Goal: Check status

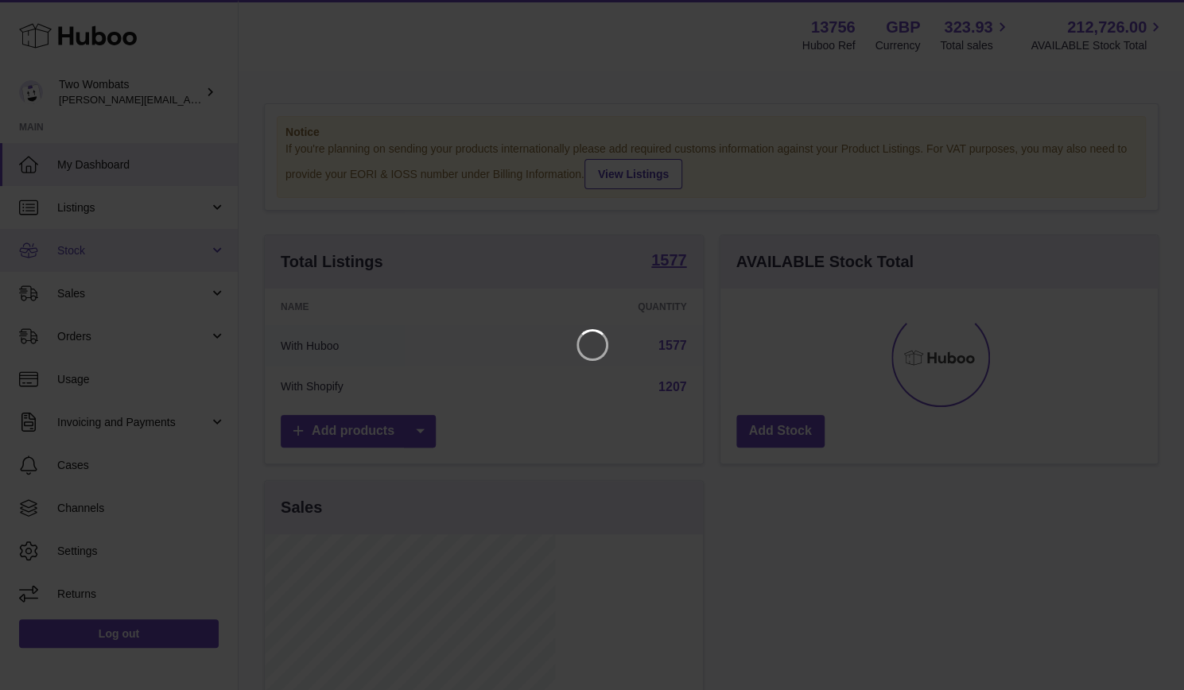
scroll to position [248, 290]
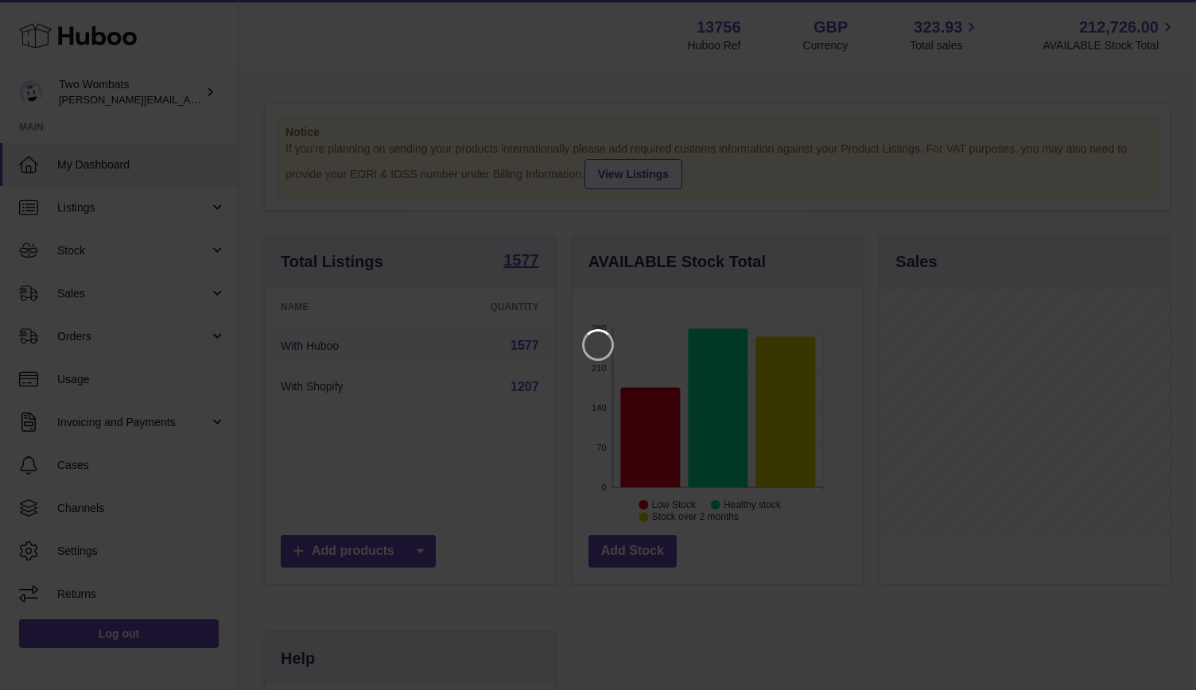
click at [431, 239] on iframe at bounding box center [598, 345] width 1132 height 627
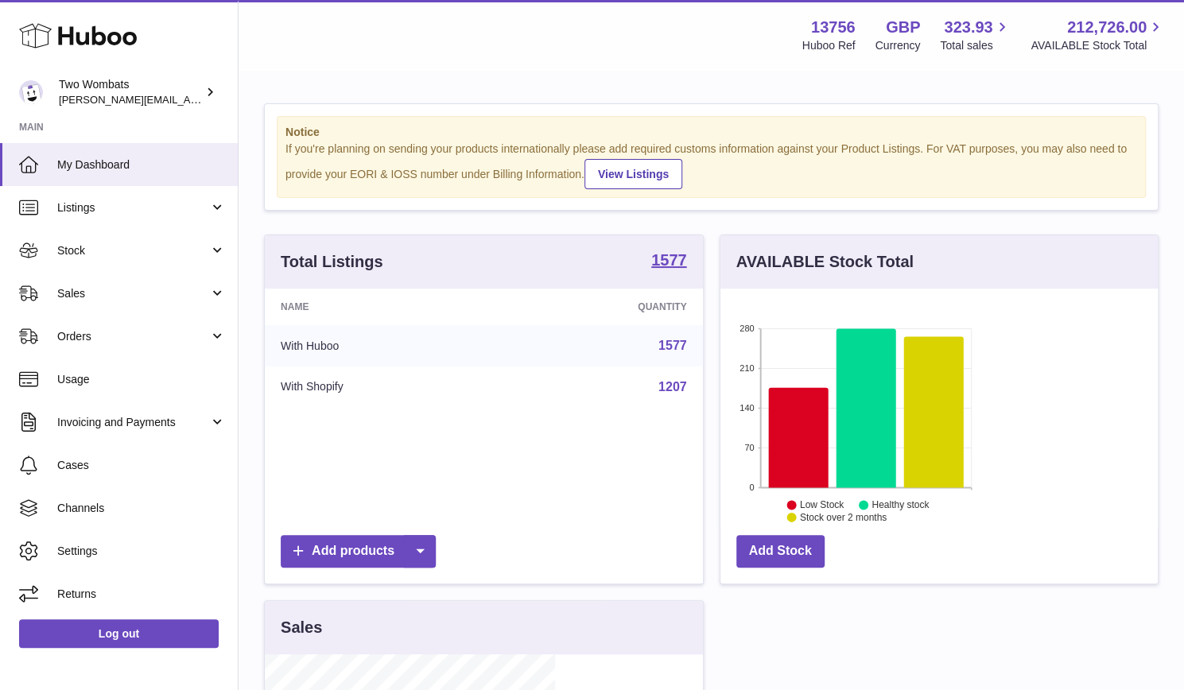
scroll to position [794844, 794806]
click at [185, 289] on span "Sales" at bounding box center [133, 293] width 152 height 15
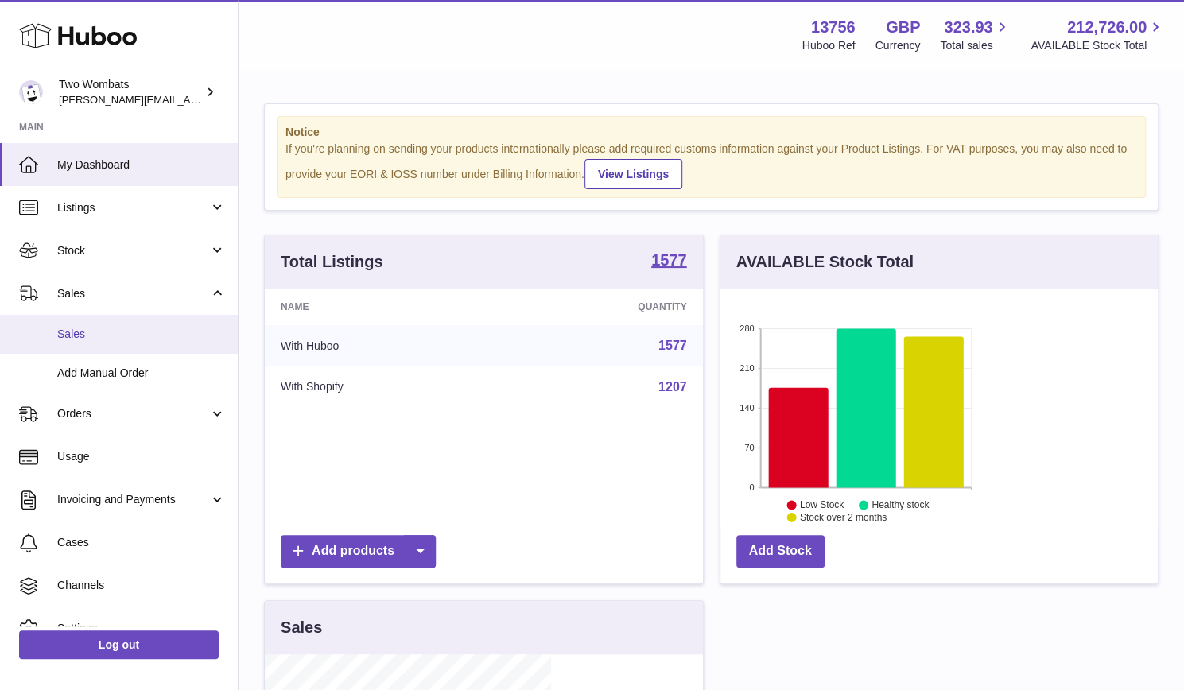
click at [187, 333] on span "Sales" at bounding box center [141, 334] width 169 height 15
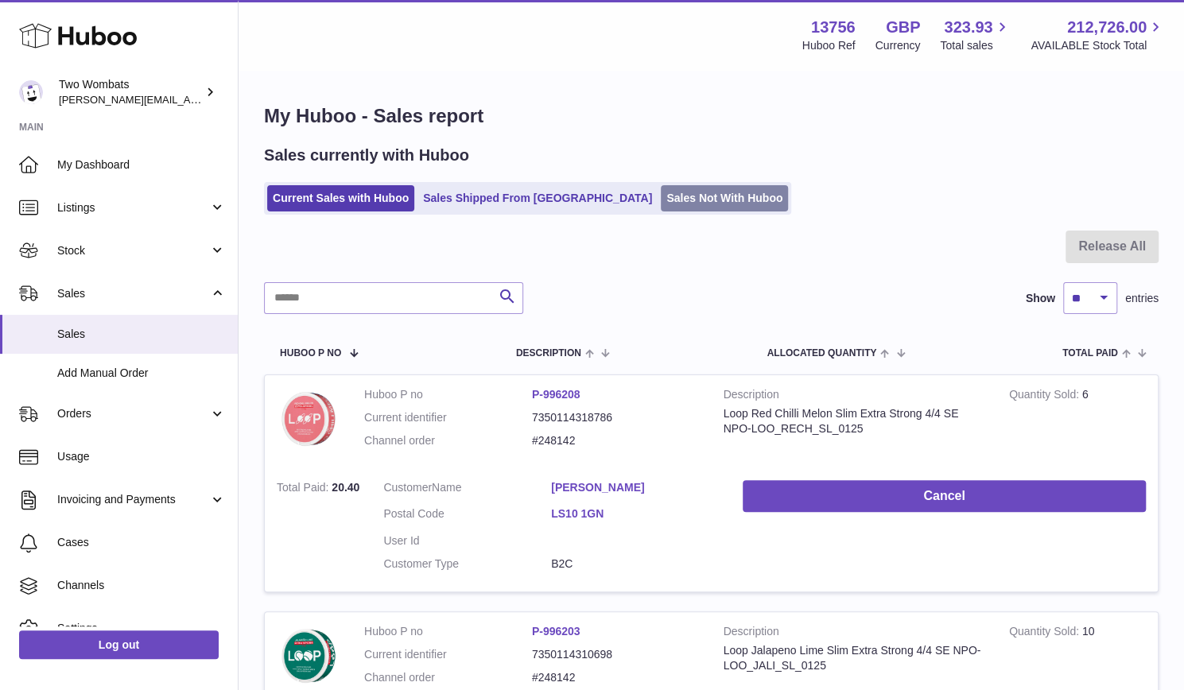
click at [661, 206] on link "Sales Not With Huboo" at bounding box center [724, 198] width 127 height 26
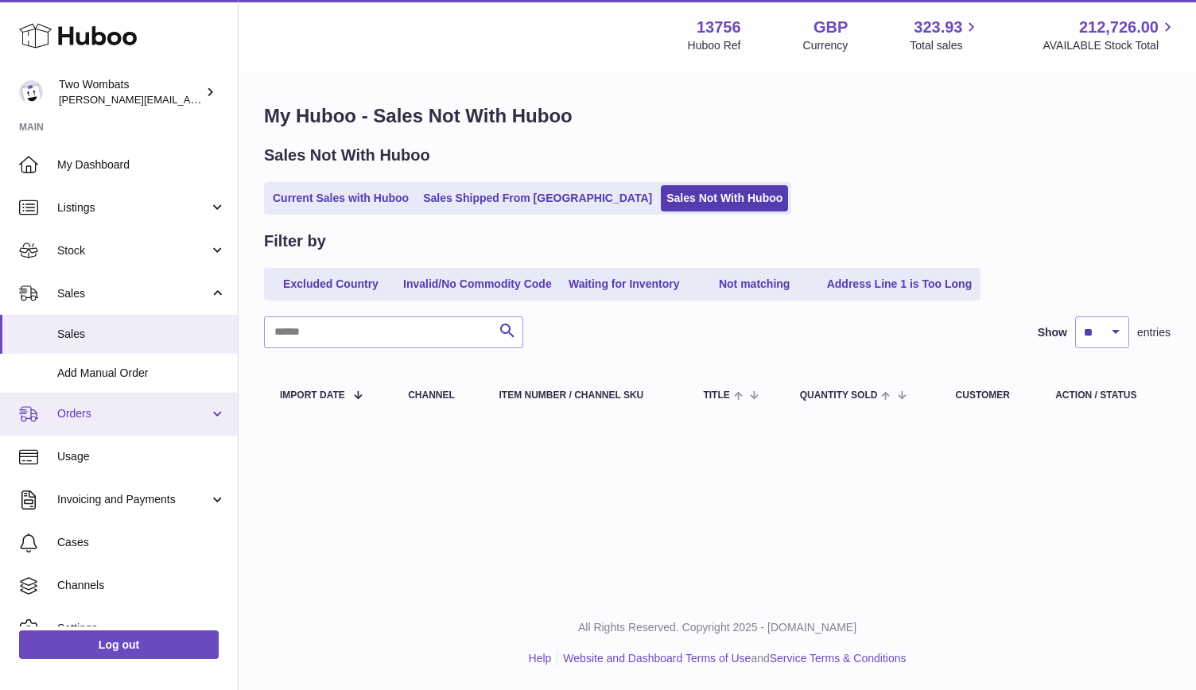
click at [195, 417] on span "Orders" at bounding box center [133, 413] width 152 height 15
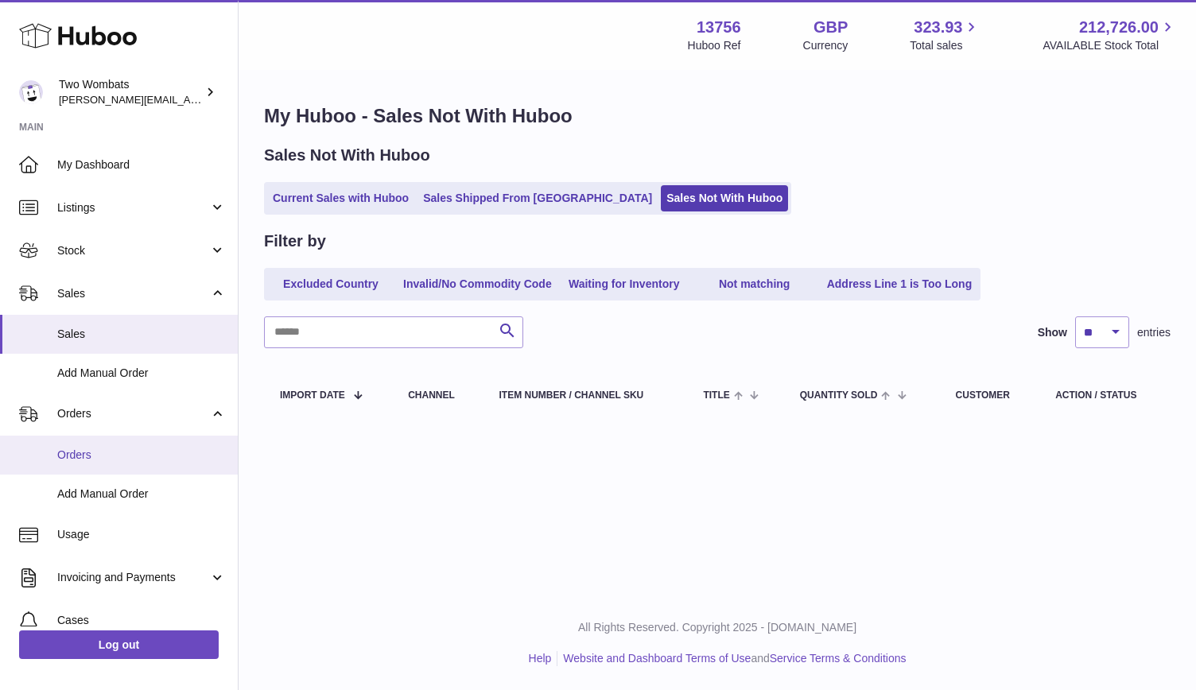
click at [180, 456] on span "Orders" at bounding box center [141, 455] width 169 height 15
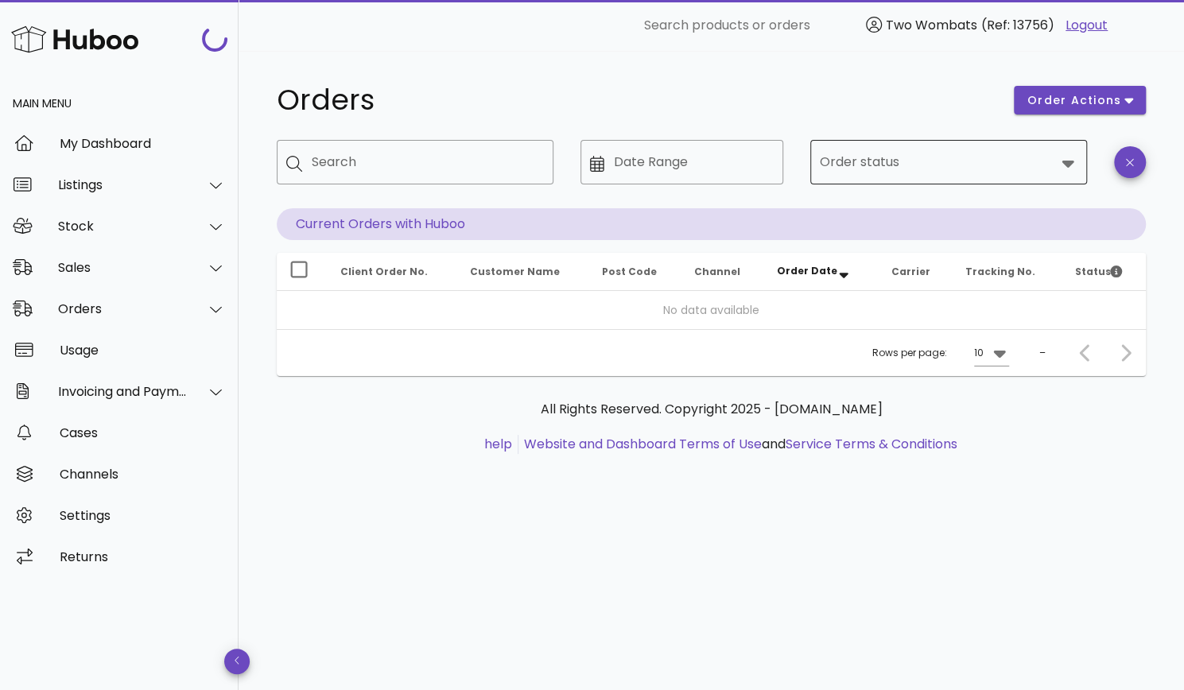
click at [892, 153] on input "Order status" at bounding box center [937, 161] width 235 height 25
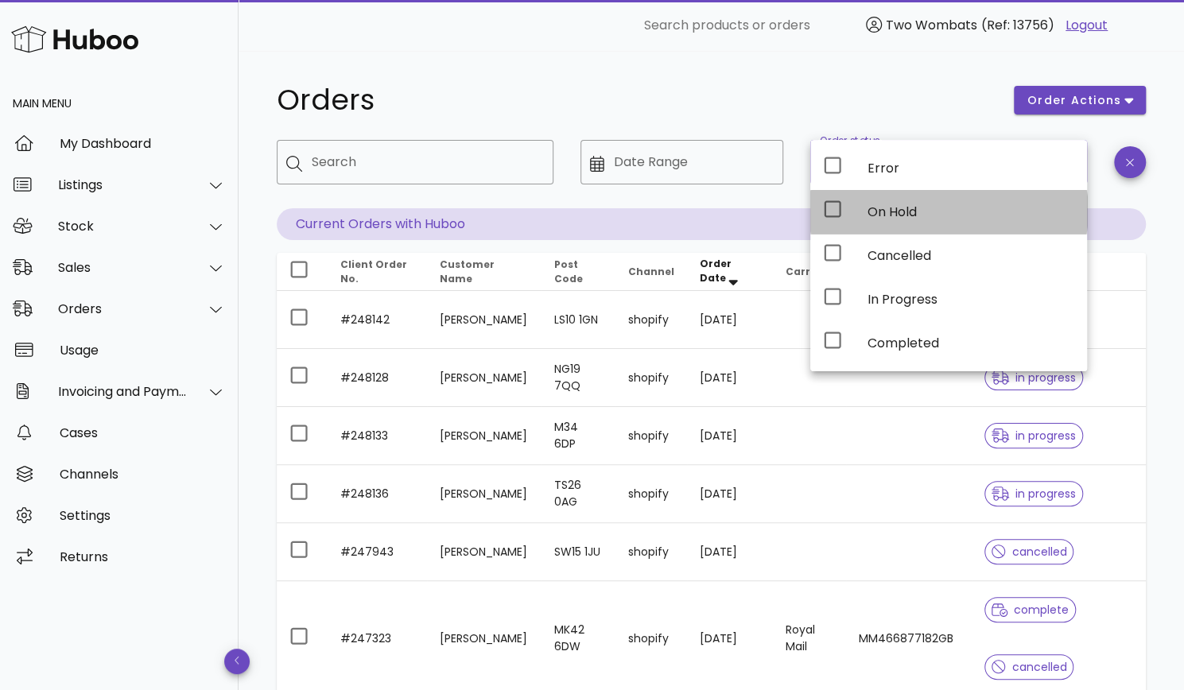
click at [828, 208] on icon at bounding box center [832, 209] width 19 height 19
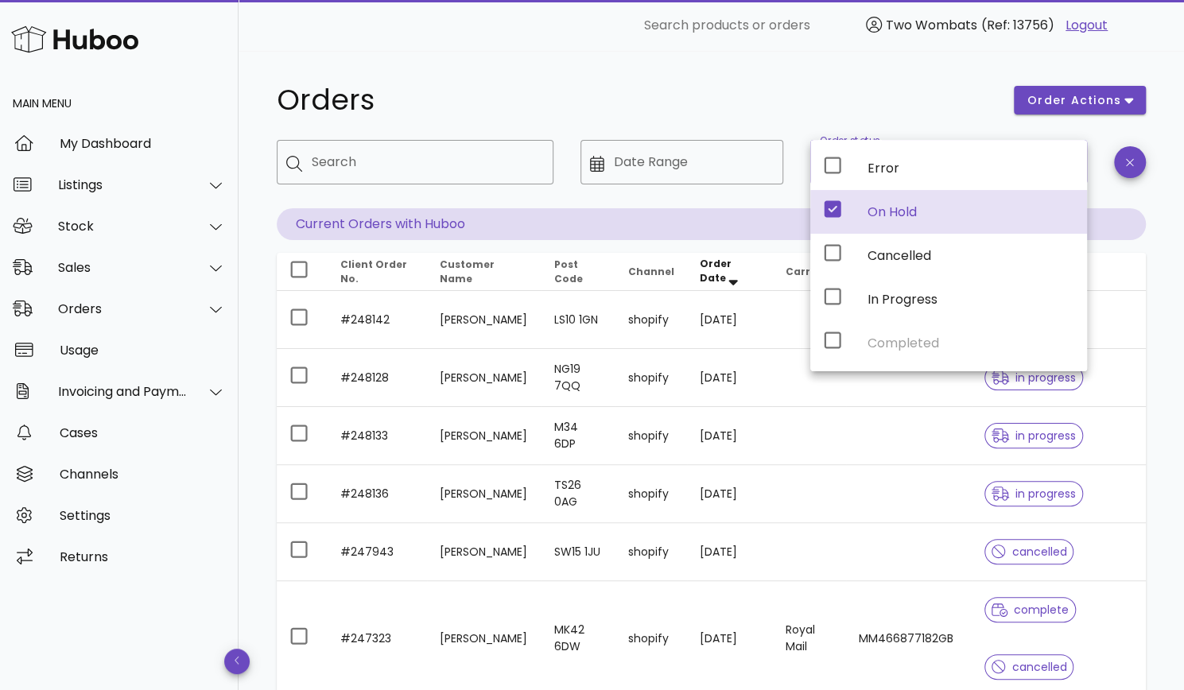
click at [563, 61] on div "Orders order actions ​ Search ​ Date Range ​ Order status On Hold Current Order…" at bounding box center [711, 663] width 945 height 1224
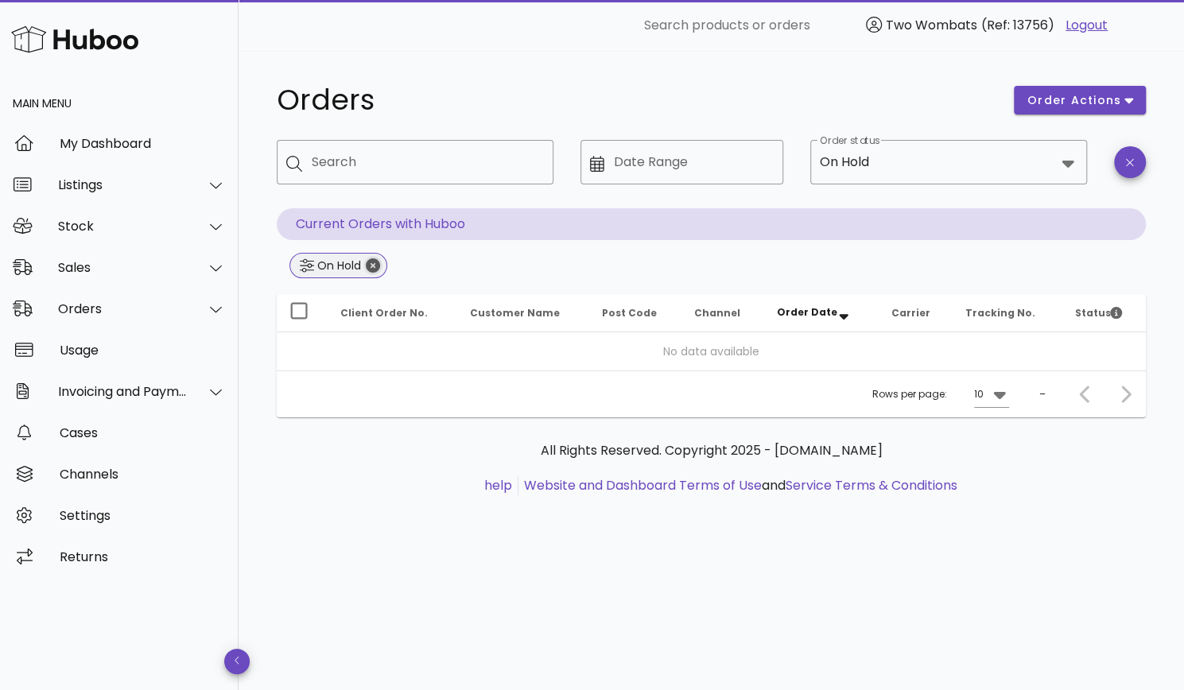
click at [372, 268] on icon "Close" at bounding box center [373, 265] width 14 height 14
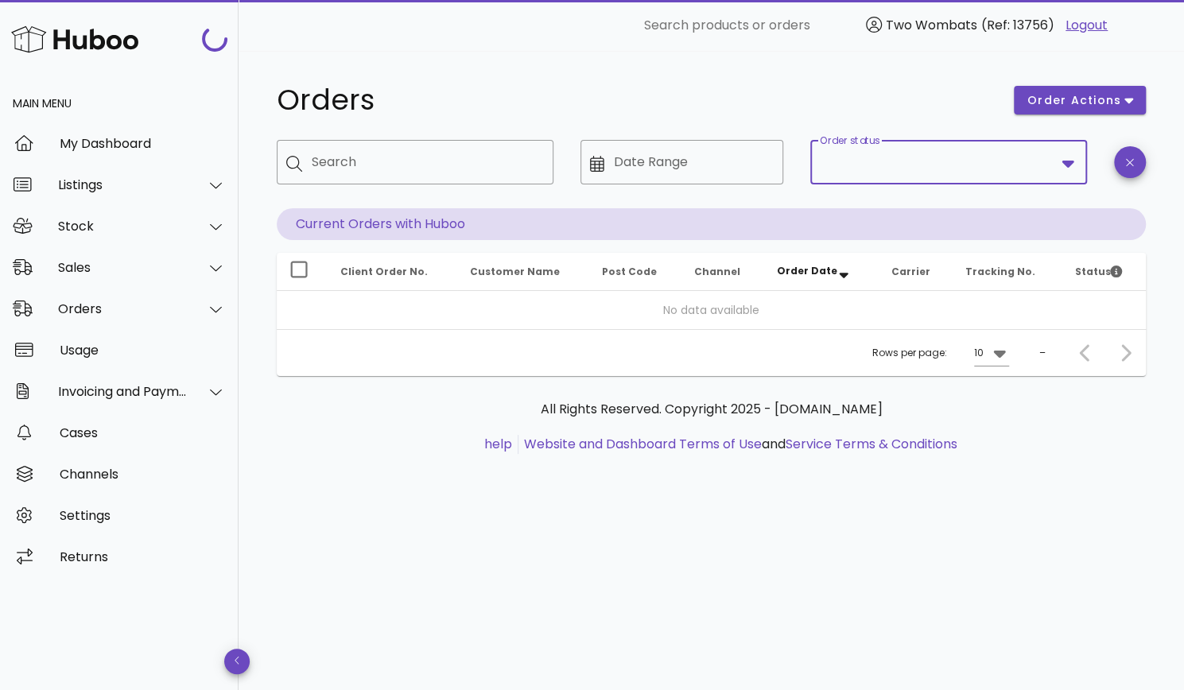
click at [863, 156] on input "Order status" at bounding box center [937, 161] width 235 height 25
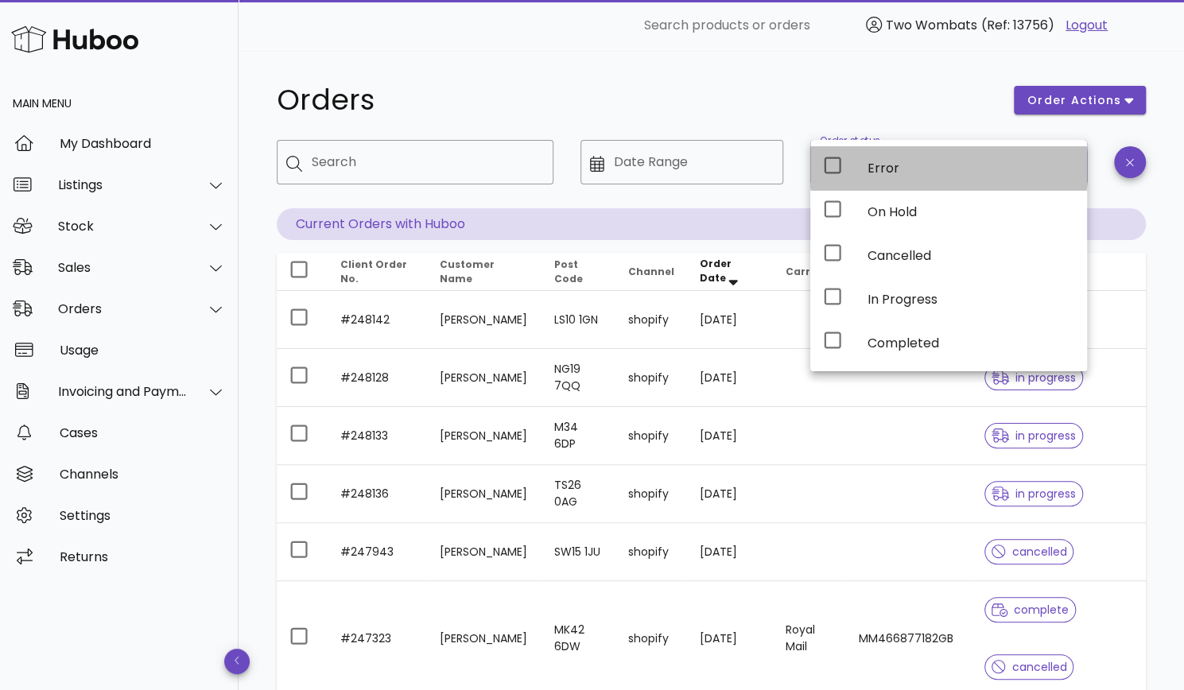
click at [833, 180] on div "Error" at bounding box center [948, 168] width 277 height 44
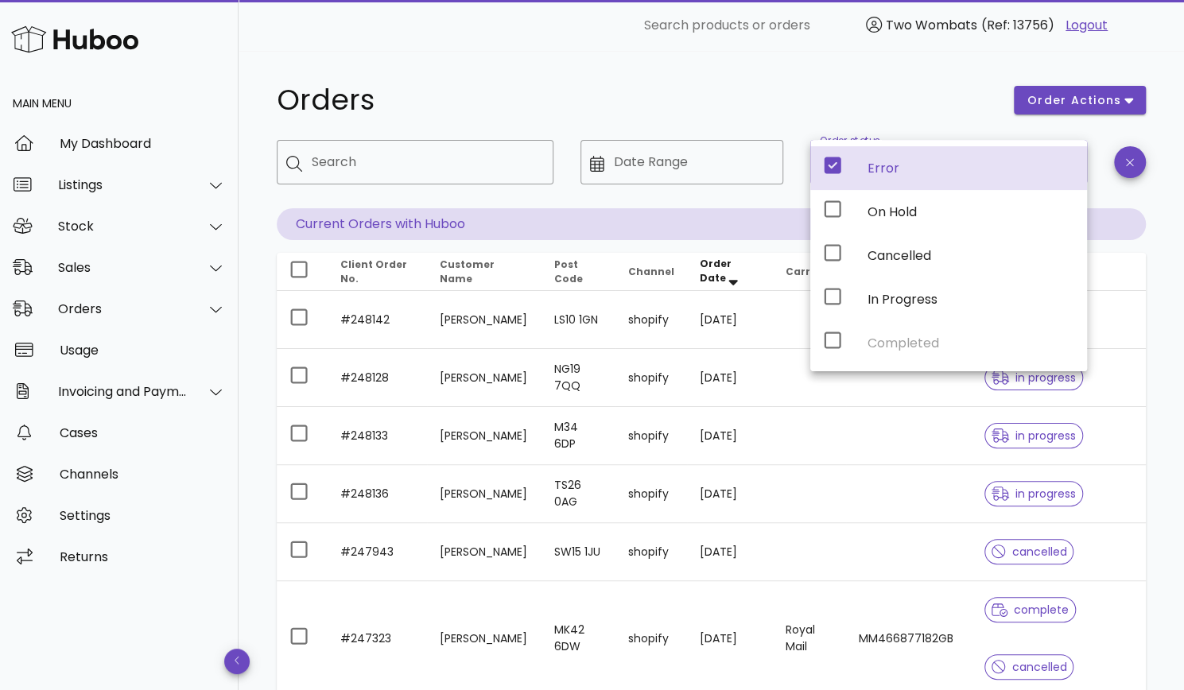
click at [579, 99] on h1 "Orders" at bounding box center [636, 100] width 718 height 29
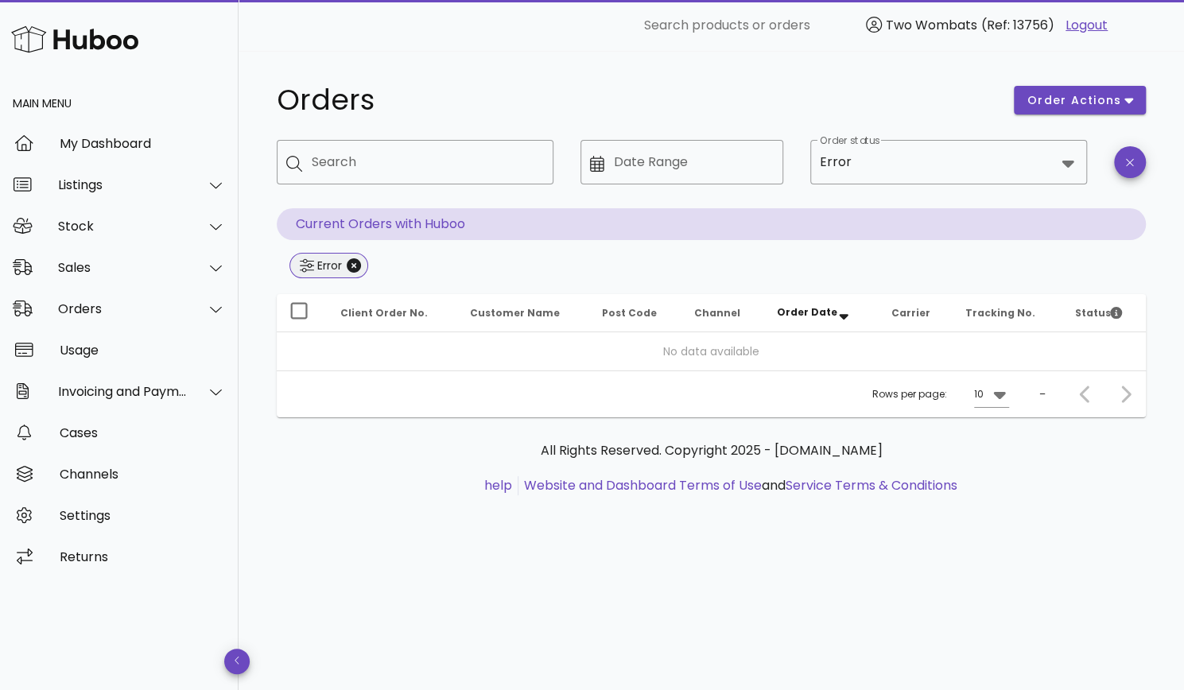
click at [351, 273] on span "Error" at bounding box center [329, 266] width 58 height 24
click at [354, 263] on icon "Close" at bounding box center [354, 265] width 14 height 14
